Goal: Navigation & Orientation: Find specific page/section

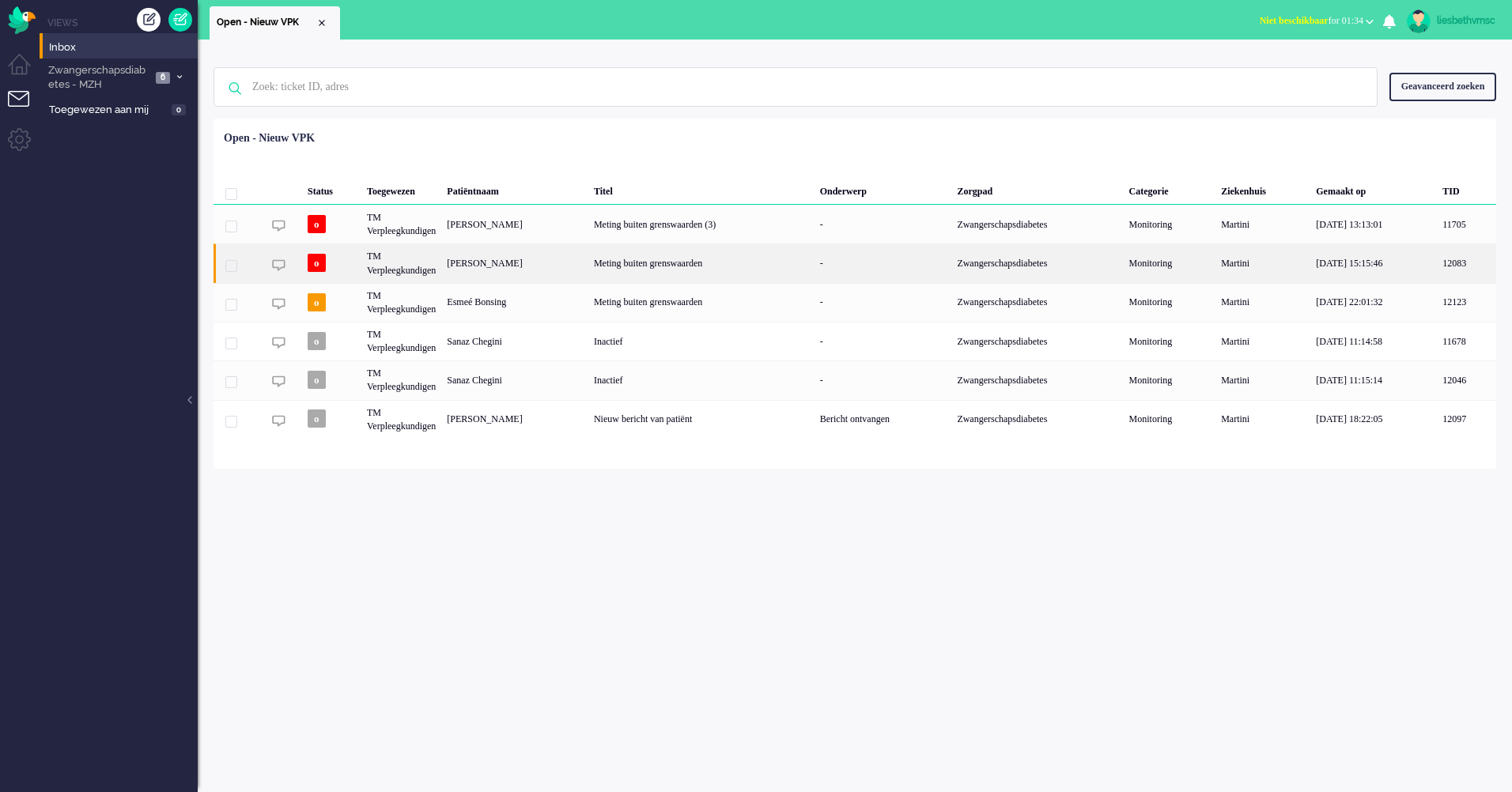
click at [417, 267] on div "TM Verpleegkundigen" at bounding box center [402, 263] width 80 height 38
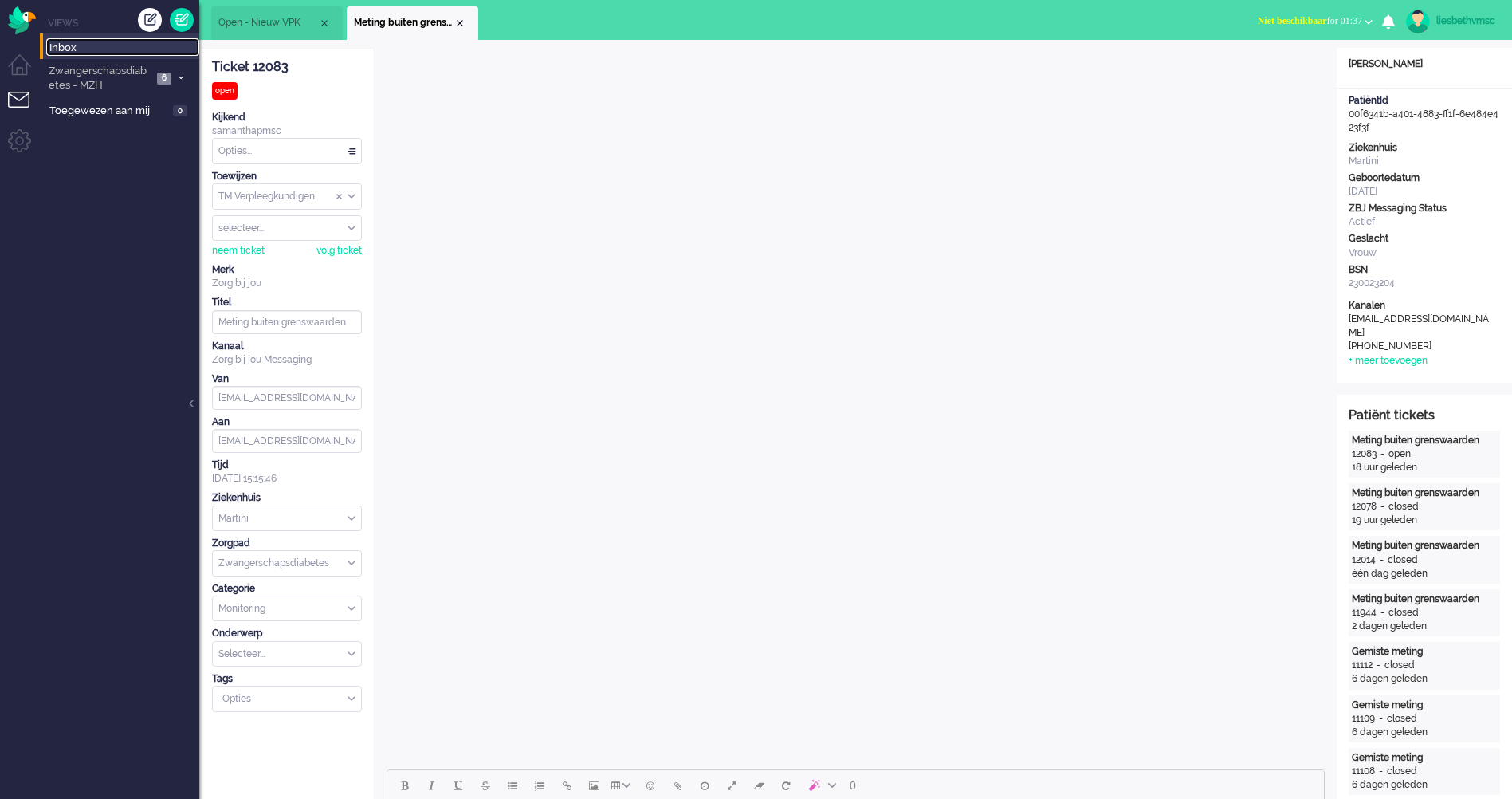
click at [56, 48] on span "Inbox" at bounding box center [124, 48] width 150 height 15
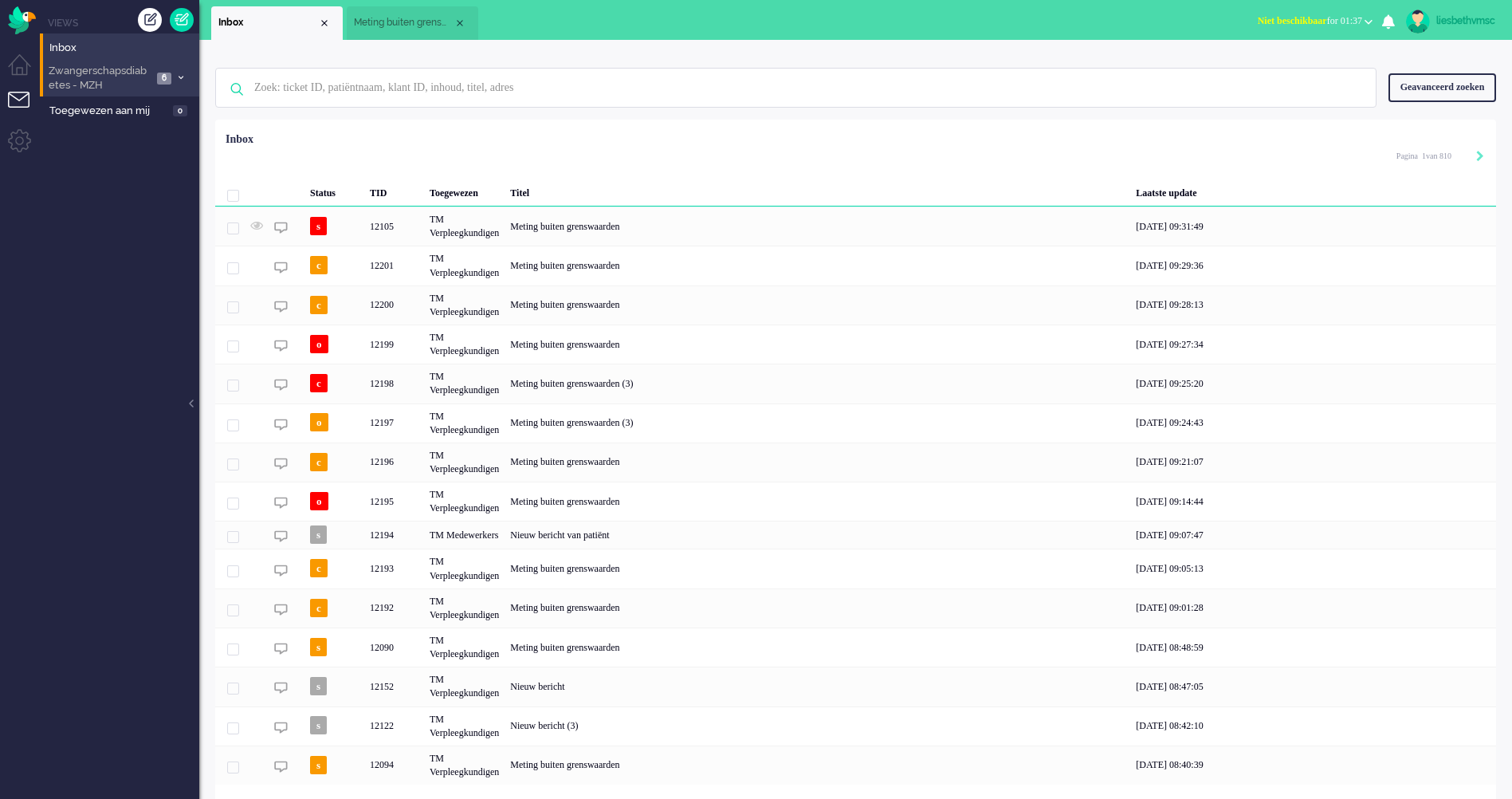
click at [123, 82] on span "Zwangerschapsdiabetes - MZH" at bounding box center [99, 78] width 106 height 29
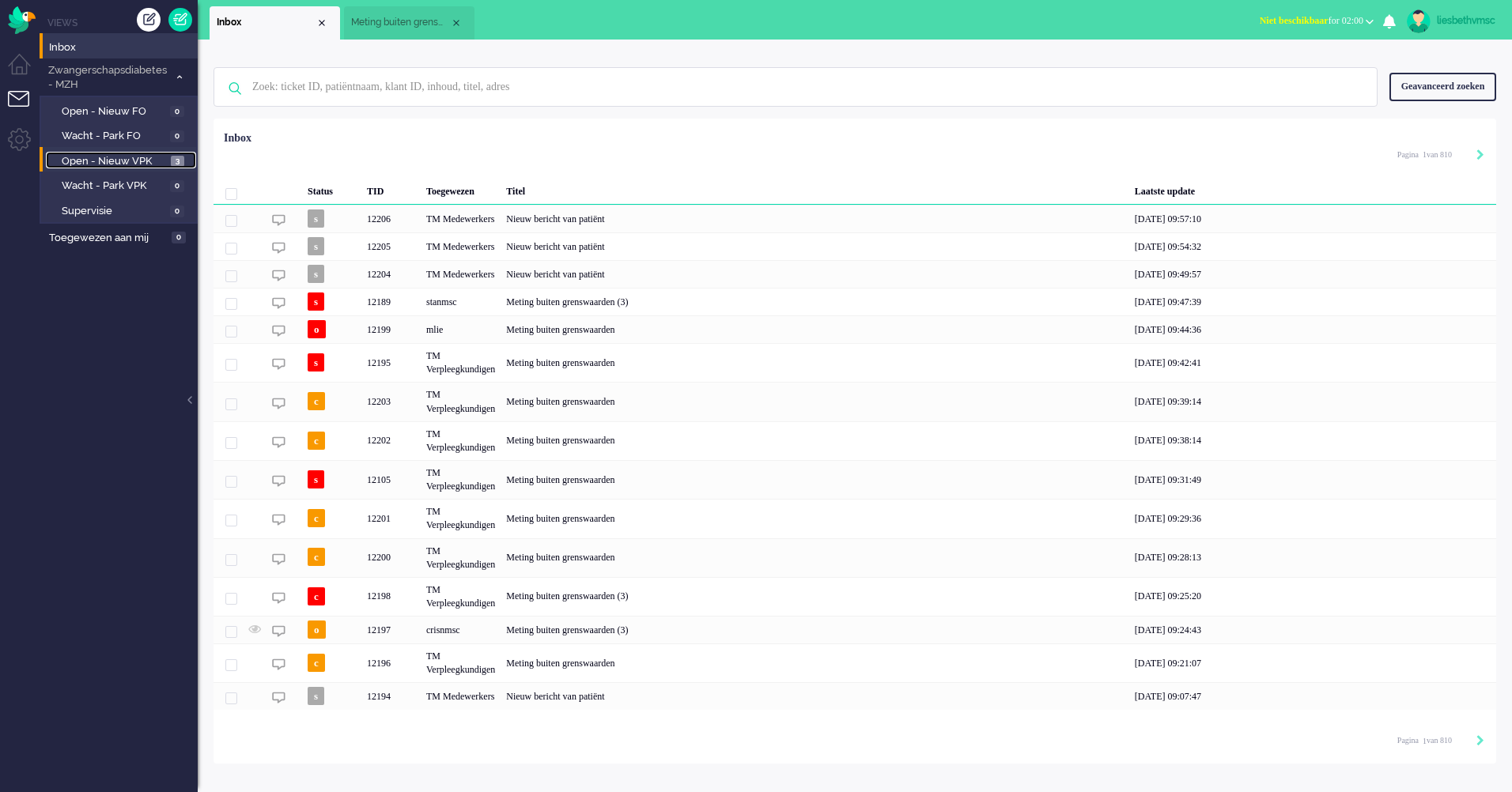
click at [131, 158] on span "Open - Nieuw VPK" at bounding box center [113, 162] width 105 height 15
